Goal: Task Accomplishment & Management: Complete application form

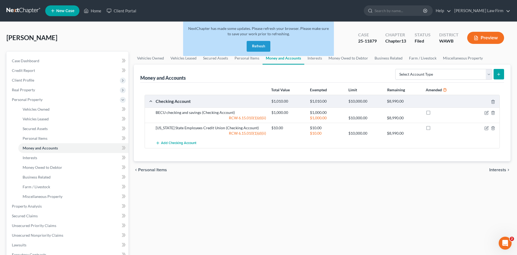
click at [255, 50] on button "Refresh" at bounding box center [259, 46] width 24 height 11
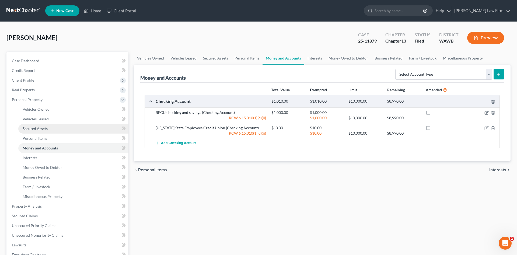
click at [71, 124] on link "Secured Assets" at bounding box center [73, 129] width 110 height 10
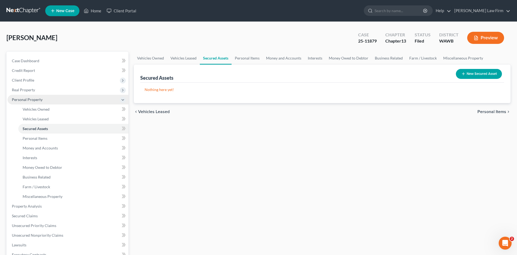
click at [29, 95] on span "Personal Property" at bounding box center [68, 100] width 121 height 10
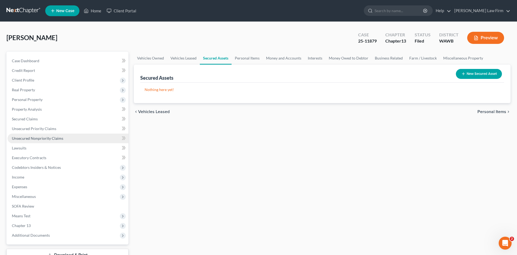
click at [46, 137] on span "Unsecured Nonpriority Claims" at bounding box center [37, 138] width 51 height 5
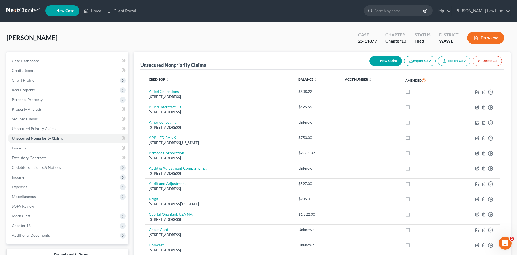
click at [393, 61] on button "New Claim" at bounding box center [385, 61] width 33 height 10
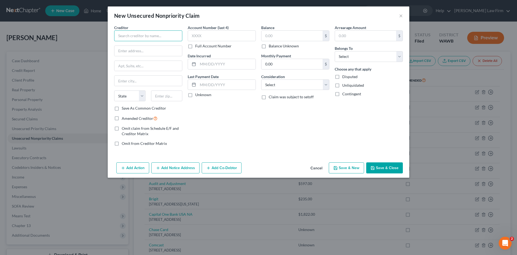
click at [126, 36] on input "text" at bounding box center [148, 35] width 68 height 11
click at [149, 49] on div "14701 179th Ave SE, Monroe, WA 98272" at bounding box center [146, 50] width 56 height 5
type input "Evergreen Health Monroe"
type input "14701 179th Ave SE"
type input "Monroe"
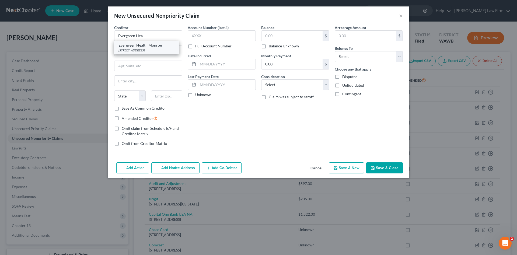
select select "50"
type input "98272"
drag, startPoint x: 167, startPoint y: 36, endPoint x: 99, endPoint y: 36, distance: 67.8
click at [114, 36] on input "Evergreen Health Monroe" at bounding box center [148, 35] width 68 height 11
drag, startPoint x: 159, startPoint y: 51, endPoint x: 75, endPoint y: 50, distance: 84.0
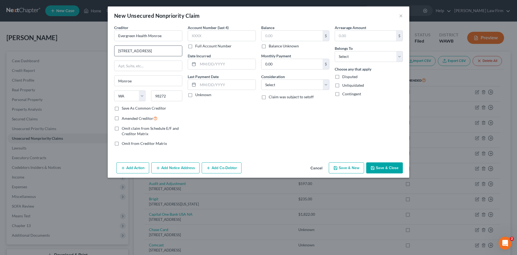
click at [114, 50] on input "14701 179th Ave SE" at bounding box center [148, 51] width 68 height 10
drag, startPoint x: 170, startPoint y: 97, endPoint x: 152, endPoint y: 96, distance: 18.6
click at [152, 96] on input "98272" at bounding box center [166, 95] width 31 height 11
drag, startPoint x: 170, startPoint y: 36, endPoint x: 26, endPoint y: 40, distance: 144.1
click at [114, 40] on input "Evergreen Health Monroe" at bounding box center [148, 35] width 68 height 11
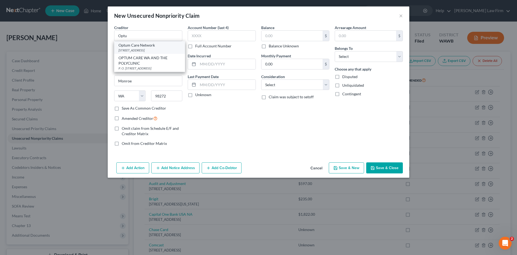
click at [146, 47] on div "Optum Care Network" at bounding box center [149, 45] width 62 height 5
type input "Optum Care Network"
type input "PO Box 30788"
type input "Salt Lake City"
select select "46"
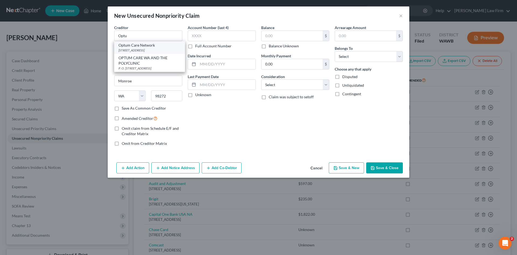
type input "84130"
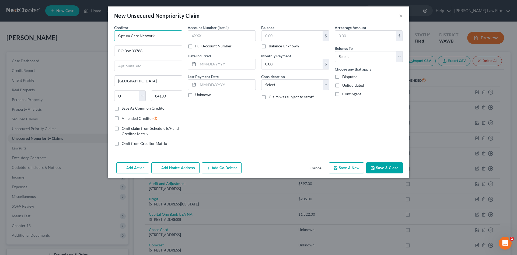
drag, startPoint x: 161, startPoint y: 34, endPoint x: 7, endPoint y: 33, distance: 154.5
click at [114, 33] on input "Optum Care Network" at bounding box center [148, 35] width 68 height 11
drag, startPoint x: 147, startPoint y: 49, endPoint x: 26, endPoint y: 58, distance: 121.7
click at [114, 56] on input "PO Box 30788" at bounding box center [148, 51] width 68 height 10
drag, startPoint x: 178, startPoint y: 92, endPoint x: 142, endPoint y: 100, distance: 37.4
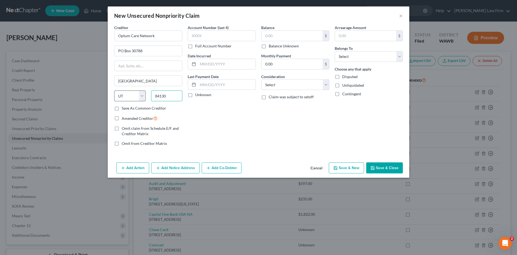
click at [142, 100] on div "State AL AK AR AZ CA CO CT DE DC FL GA GU HI ID IL IN IA KS KY LA ME MD MA MI M…" at bounding box center [147, 97] width 73 height 15
click at [174, 100] on input "84130" at bounding box center [166, 95] width 31 height 11
